Goal: Task Accomplishment & Management: Manage account settings

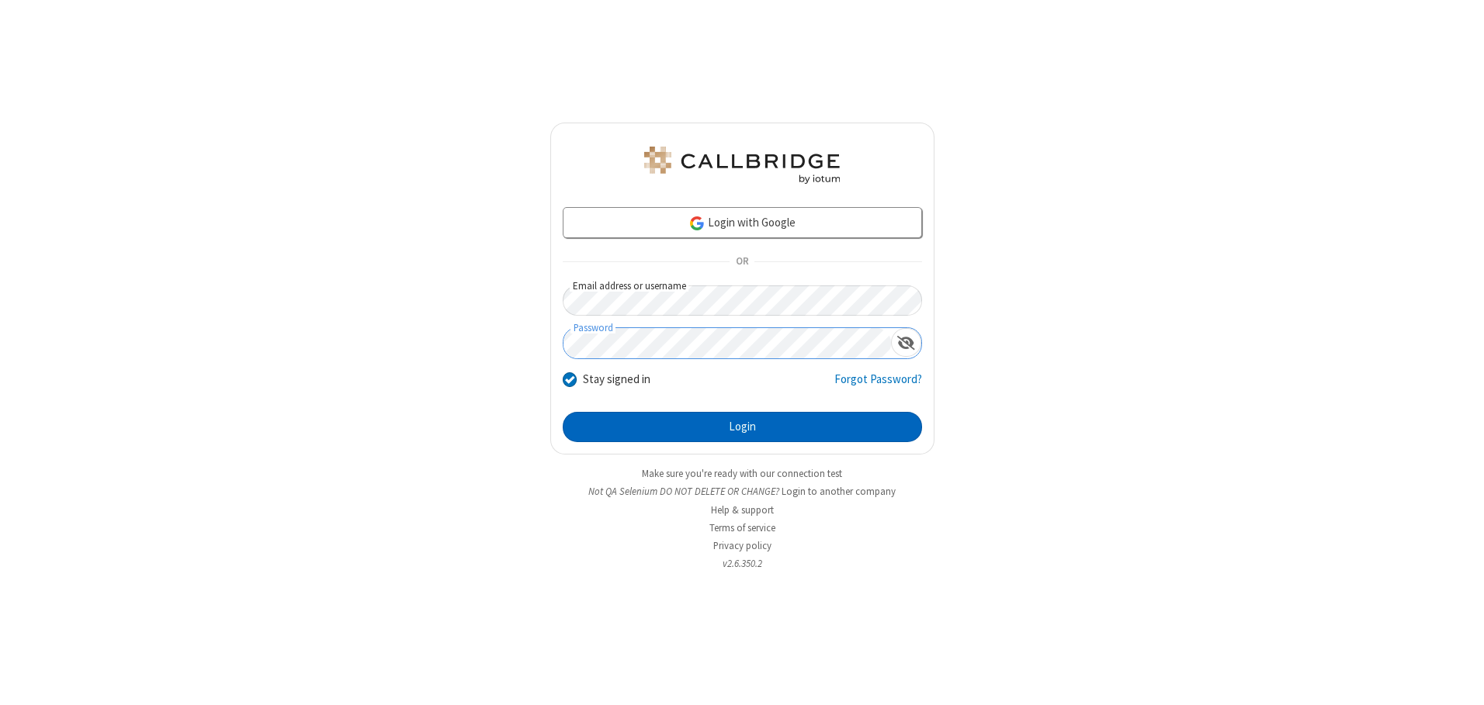
click at [742, 427] on button "Login" at bounding box center [742, 427] width 359 height 31
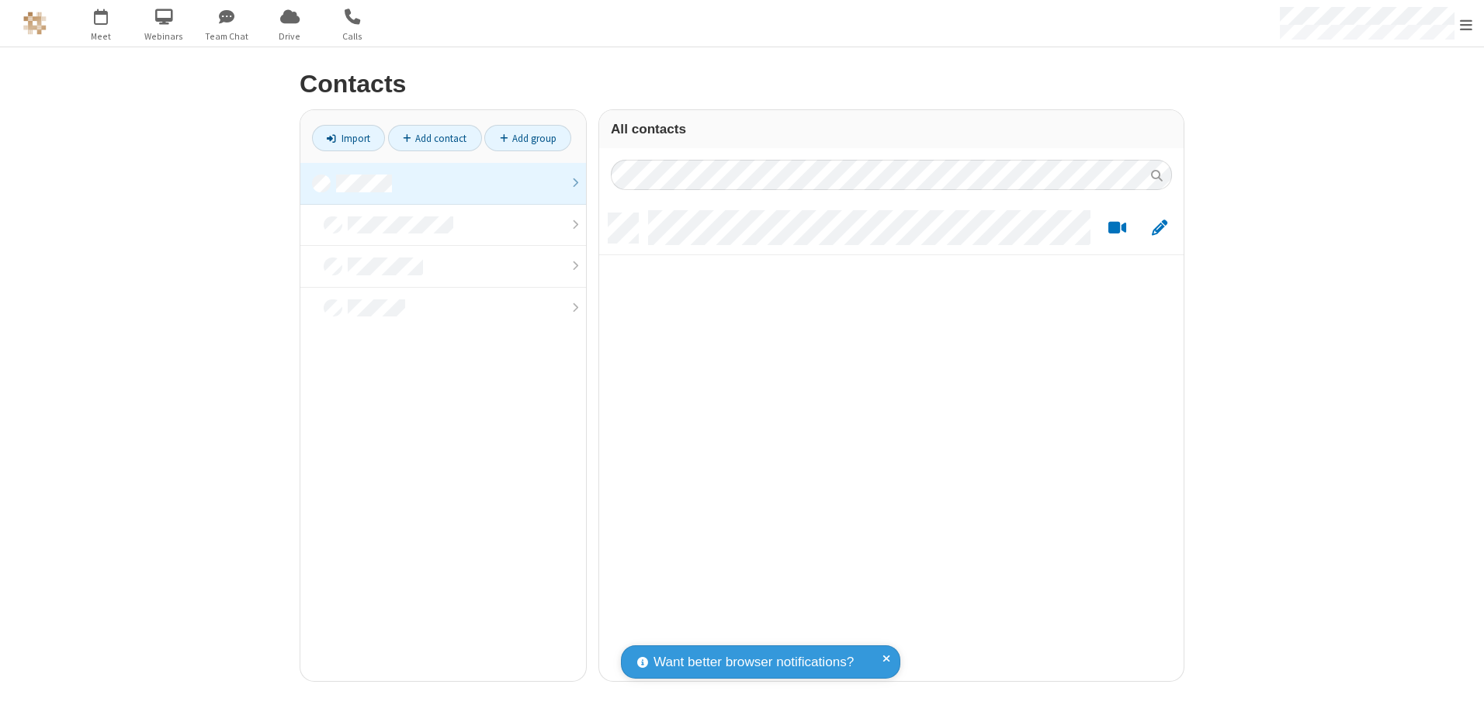
scroll to position [468, 573]
click at [443, 183] on link at bounding box center [443, 184] width 286 height 42
click at [435, 138] on link "Add contact" at bounding box center [435, 138] width 94 height 26
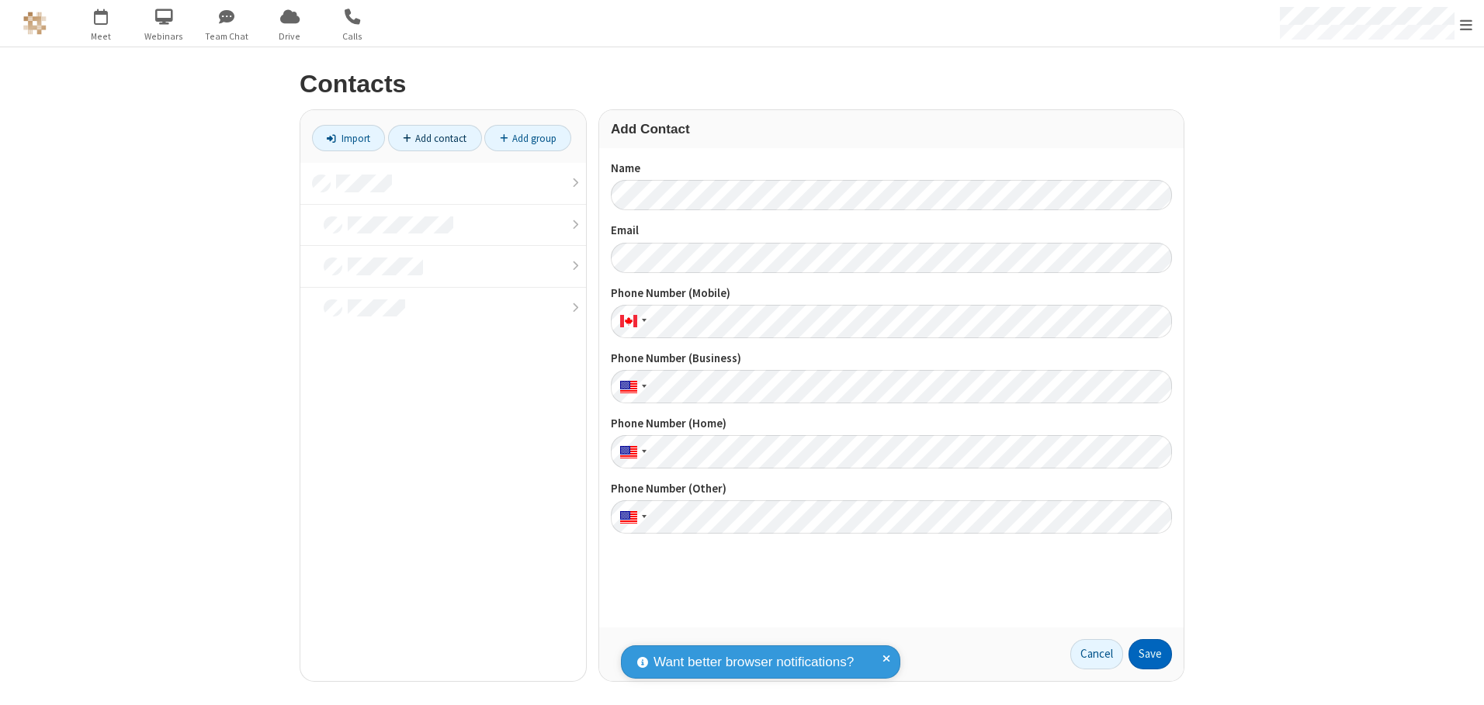
click at [1150, 654] on button "Save" at bounding box center [1149, 654] width 43 height 31
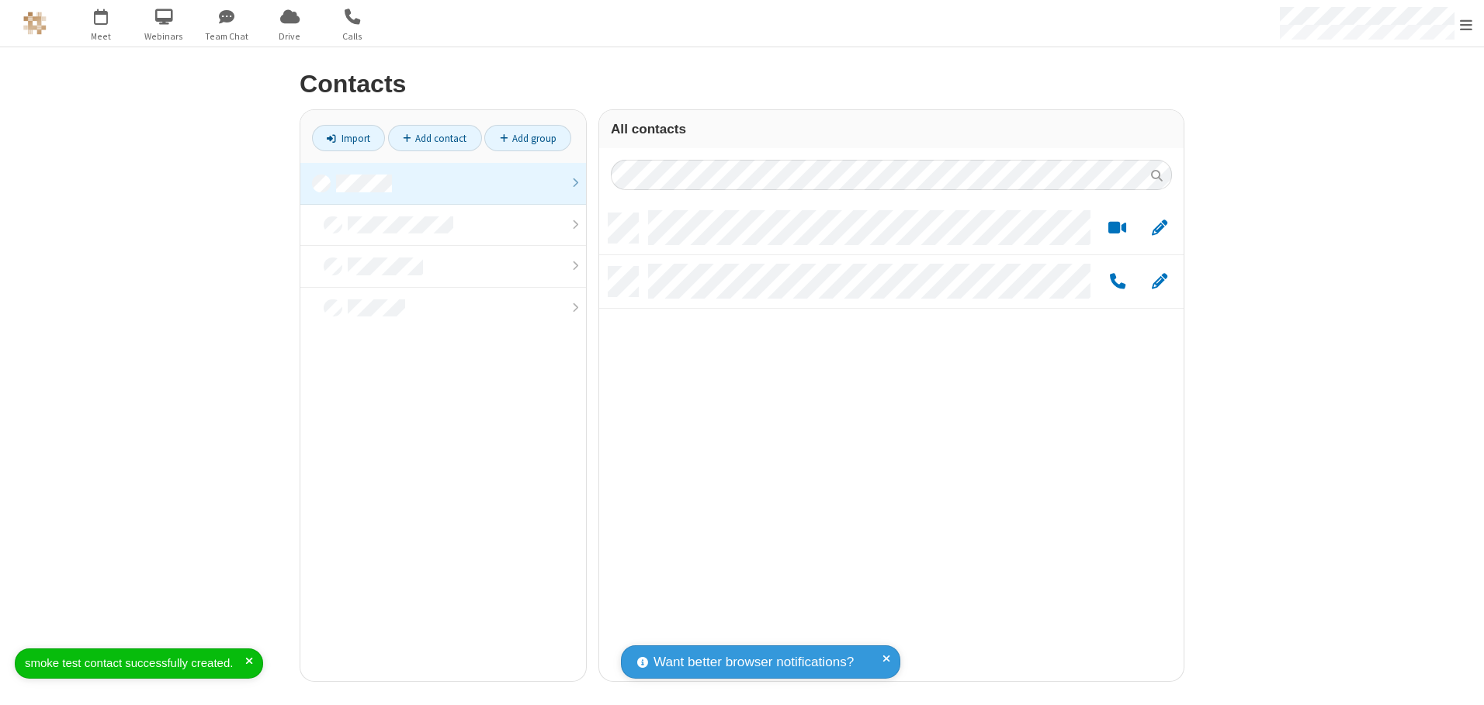
scroll to position [468, 573]
